Goal: Contribute content: Contribute content

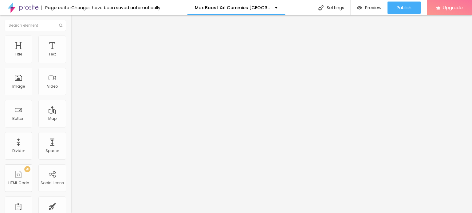
click at [71, 53] on span "Add image" at bounding box center [83, 50] width 25 height 5
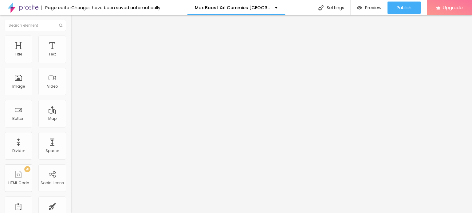
click at [71, 37] on li "Style" at bounding box center [106, 39] width 71 height 6
type input "95"
type input "85"
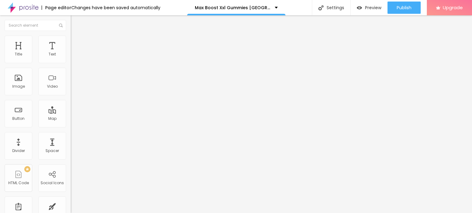
type input "85"
type input "80"
type input "75"
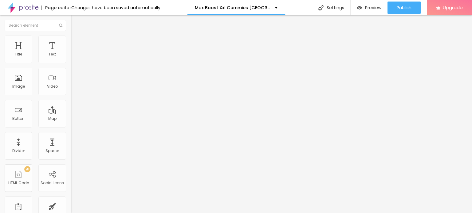
type input "70"
type input "65"
type input "60"
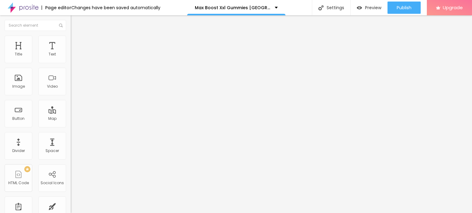
type input "60"
type input "55"
type input "50"
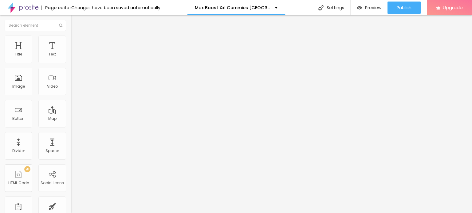
type input "45"
drag, startPoint x: 66, startPoint y: 66, endPoint x: 29, endPoint y: 66, distance: 36.2
type input "45"
click at [71, 63] on input "range" at bounding box center [91, 60] width 40 height 5
click at [71, 58] on input "Click me" at bounding box center [108, 55] width 74 height 6
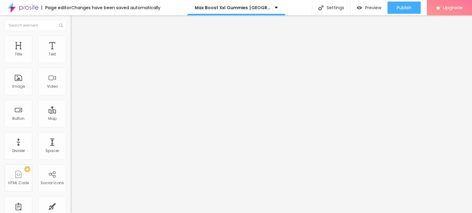
click at [71, 58] on input "Click me" at bounding box center [108, 55] width 74 height 6
paste input "😍👇SHOP NOW😍👇"
type input "😍👇SHOP NOW😍👇"
click at [71, 126] on input "https://" at bounding box center [108, 123] width 74 height 6
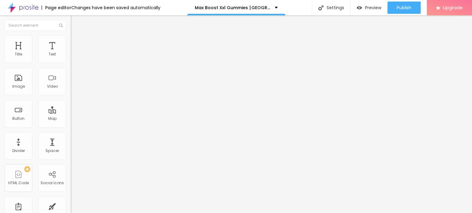
click at [71, 126] on input "https://" at bounding box center [108, 123] width 74 height 6
paste input "[DOMAIN_NAME][URL]"
type input "[URL][DOMAIN_NAME]"
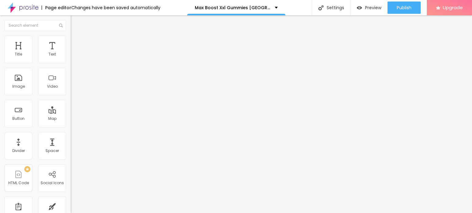
scroll to position [0, 0]
click at [71, 134] on div at bounding box center [106, 134] width 71 height 0
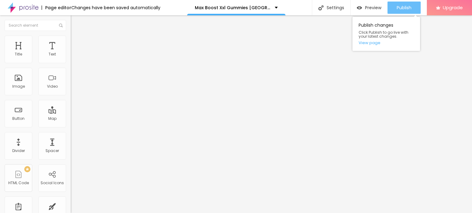
click at [398, 6] on span "Publish" at bounding box center [403, 7] width 15 height 5
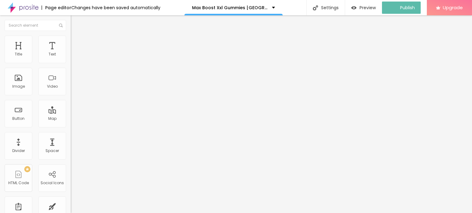
click at [18, 9] on img at bounding box center [23, 7] width 31 height 15
